Goal: Navigation & Orientation: Find specific page/section

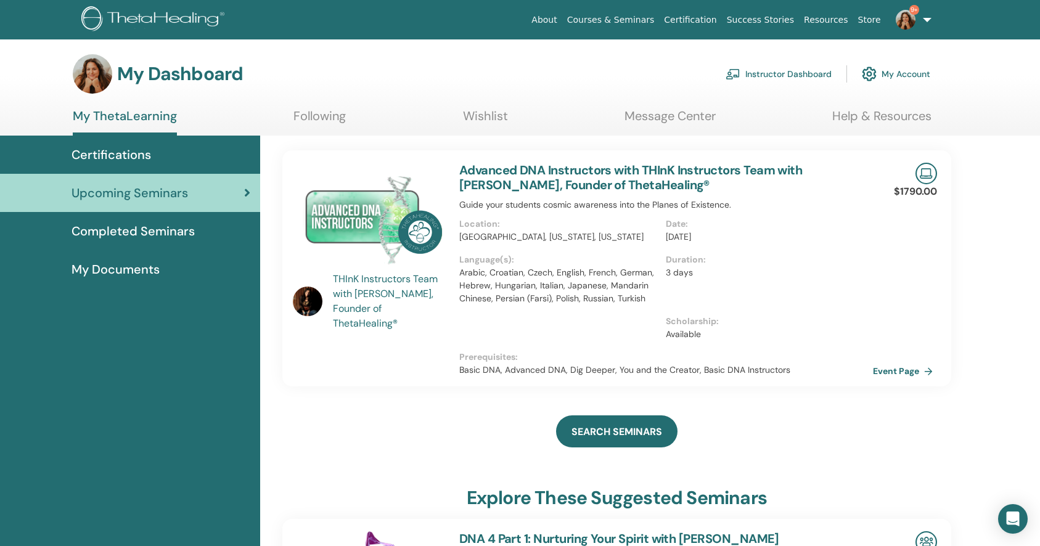
click at [771, 72] on link "Instructor Dashboard" at bounding box center [778, 73] width 106 height 27
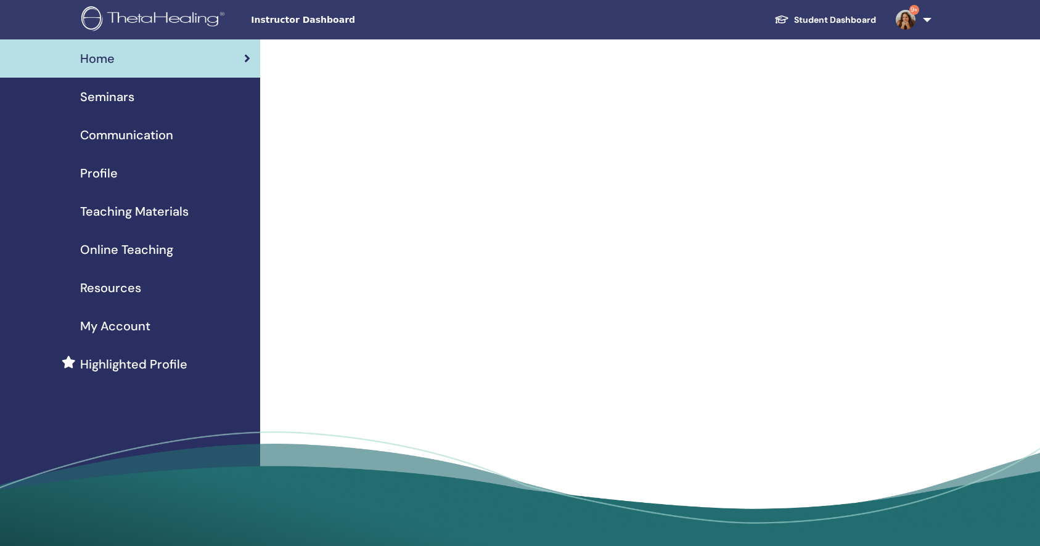
click at [113, 101] on span "Seminars" at bounding box center [107, 97] width 54 height 18
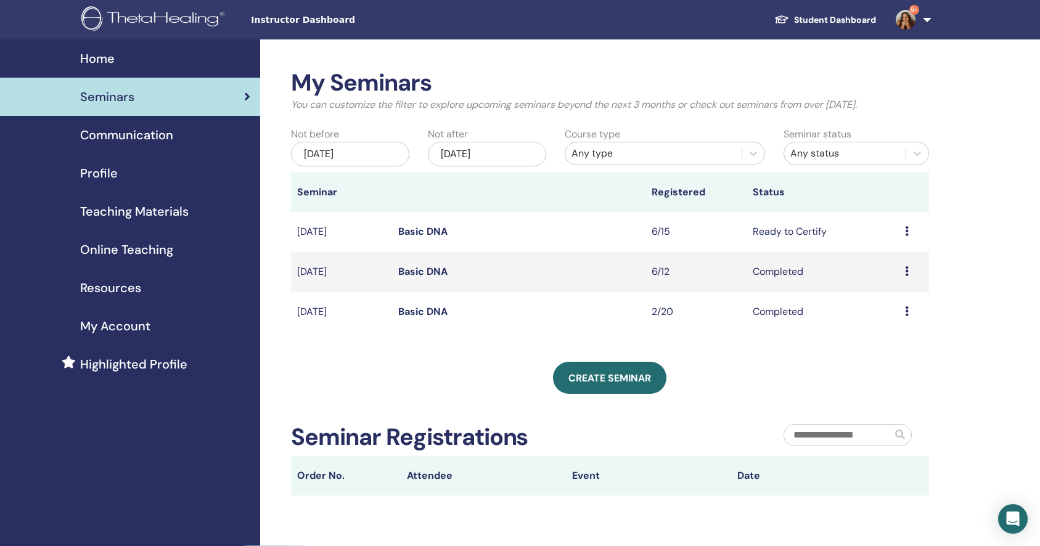
click at [904, 229] on td "Preview Edit Attendees Cancel" at bounding box center [914, 232] width 30 height 40
click at [906, 229] on icon at bounding box center [907, 231] width 4 height 10
click at [948, 221] on div "My Seminars You can customize the filter to explore upcoming seminars beyond th…" at bounding box center [650, 353] width 780 height 629
click at [852, 15] on link "Student Dashboard" at bounding box center [824, 20] width 121 height 23
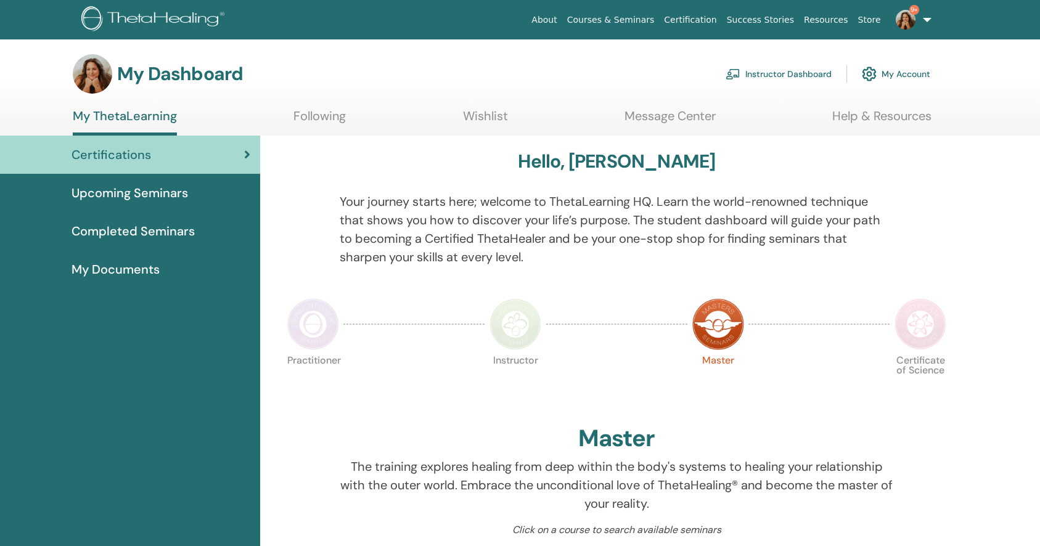
click at [145, 197] on span "Upcoming Seminars" at bounding box center [129, 193] width 116 height 18
